Goal: Information Seeking & Learning: Learn about a topic

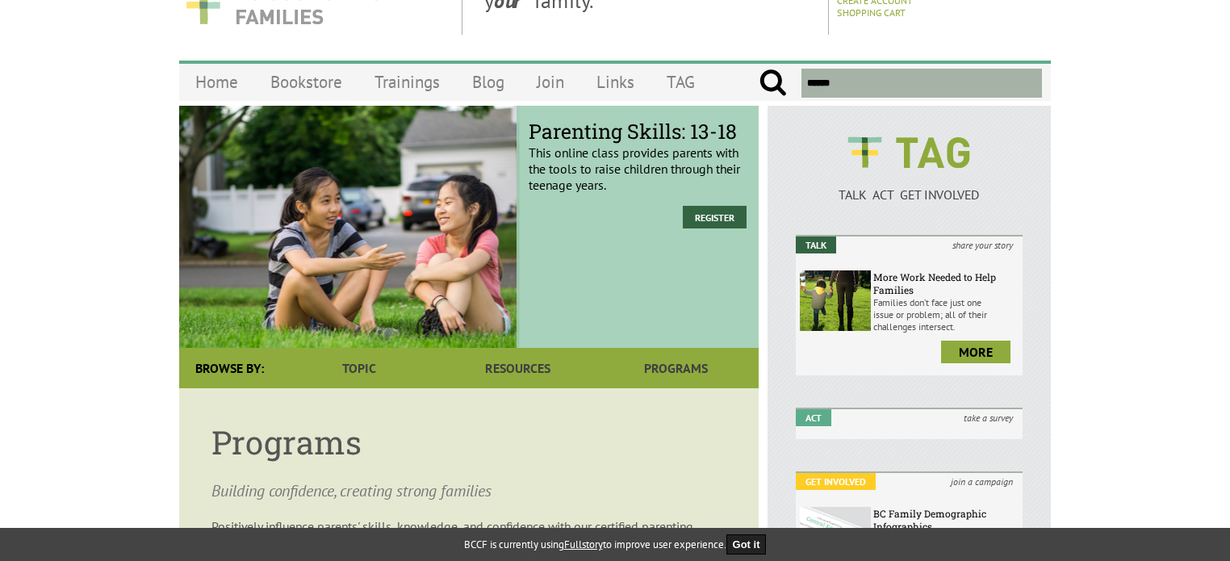
scroll to position [52, 0]
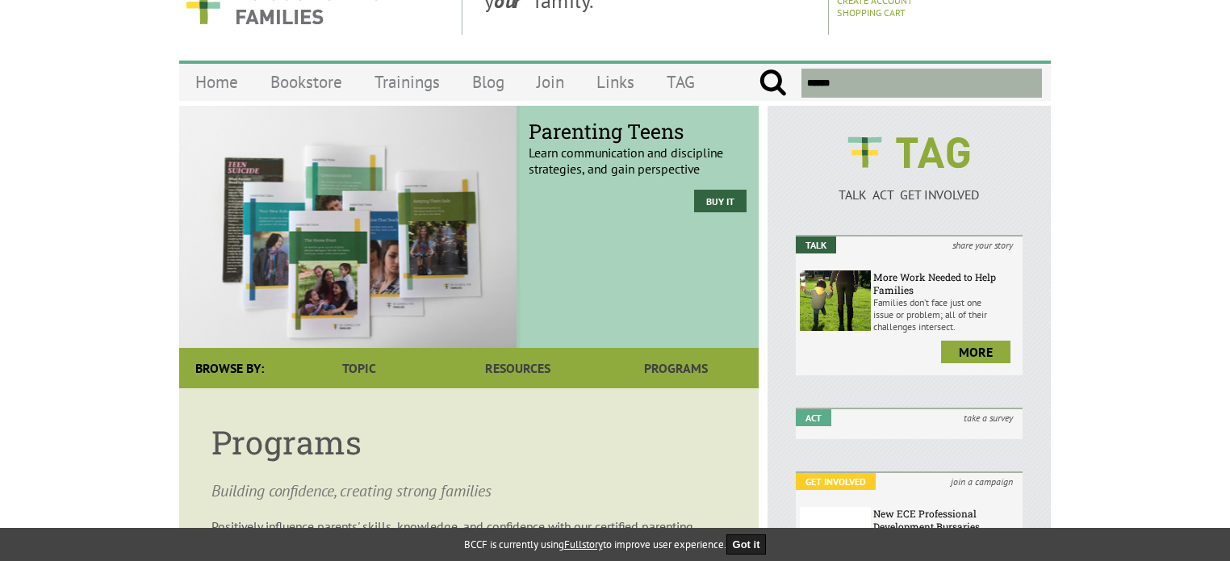
click at [824, 73] on input "text" at bounding box center [921, 83] width 240 height 29
click at [758, 69] on input "submit" at bounding box center [772, 83] width 28 height 29
type input "**********"
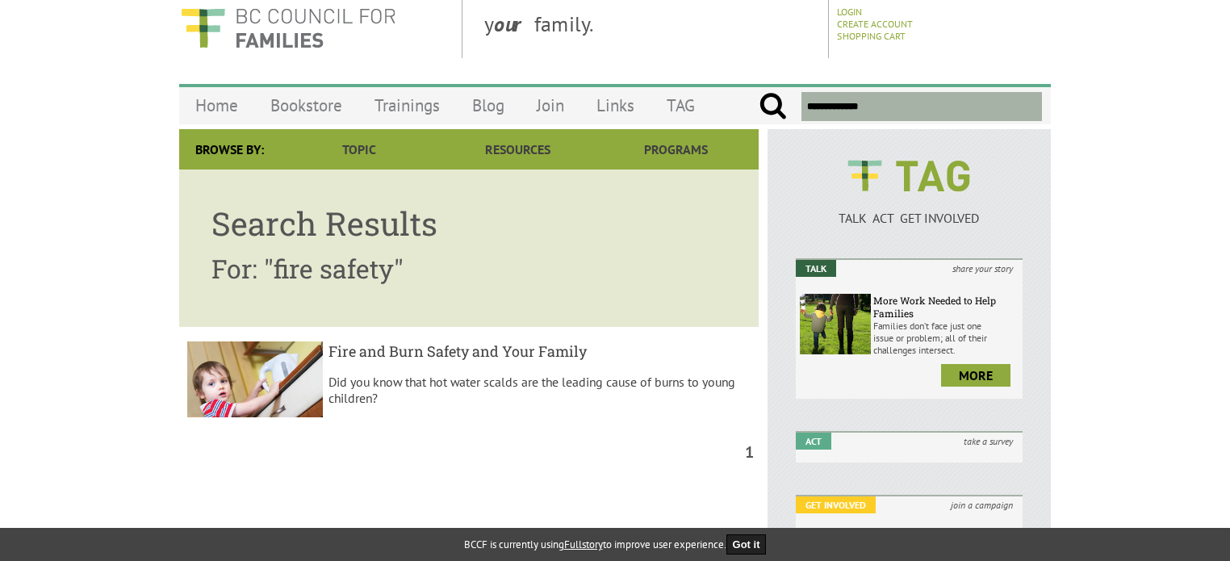
scroll to position [26, 0]
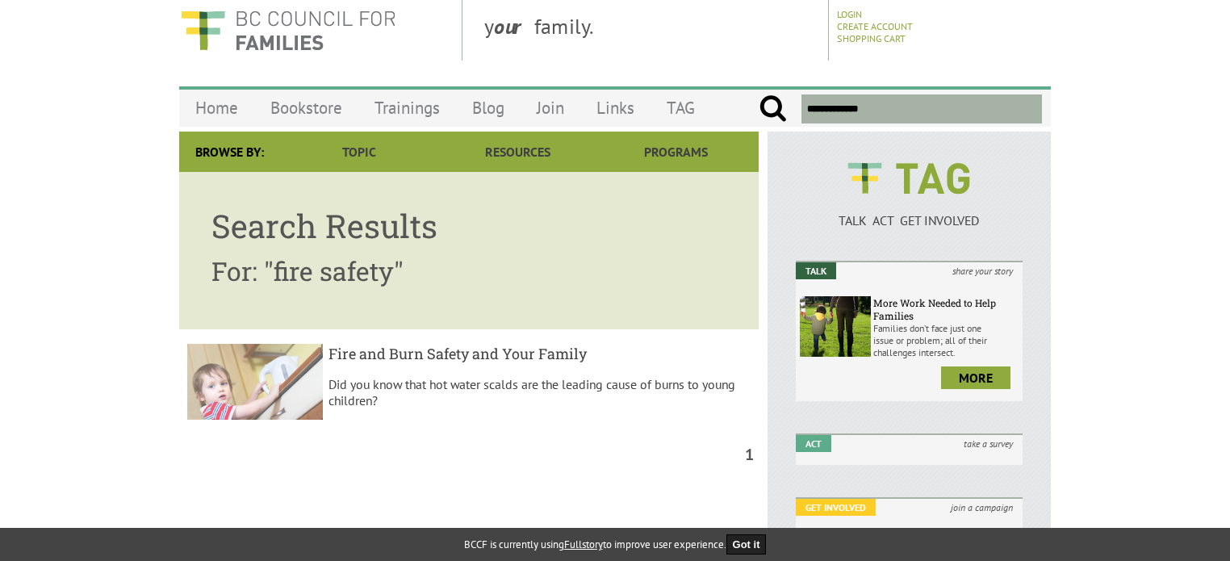
click at [495, 347] on h5 "Fire and Burn Safety and Your Family" at bounding box center [539, 353] width 423 height 19
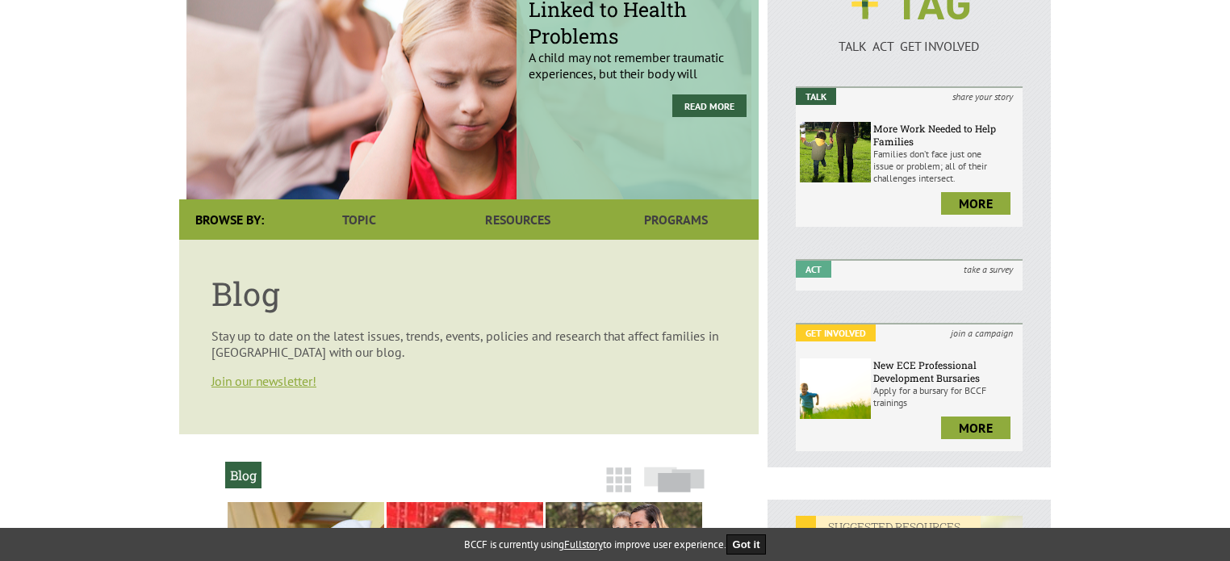
scroll to position [186, 0]
